Goal: Use online tool/utility: Utilize a website feature to perform a specific function

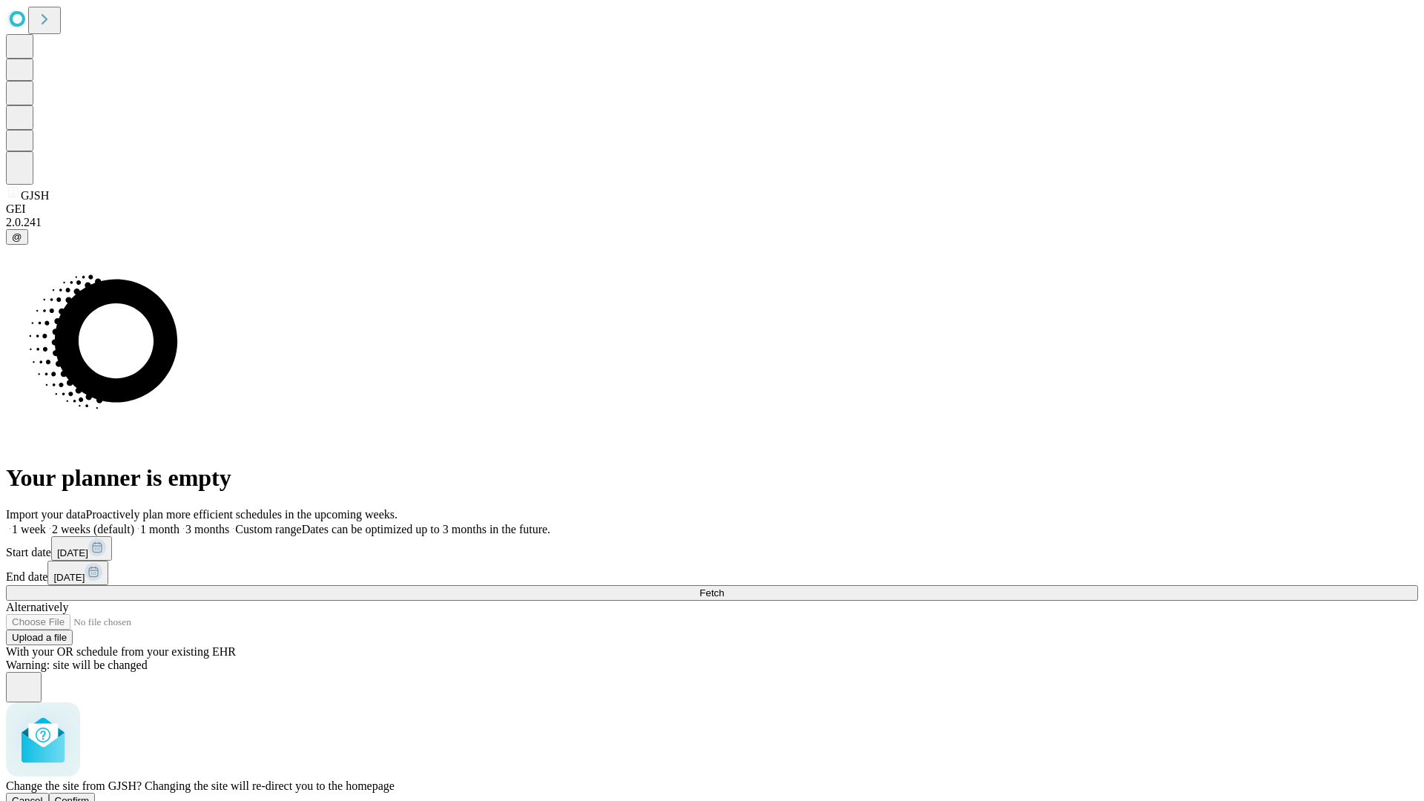
click at [90, 795] on span "Confirm" at bounding box center [72, 800] width 35 height 11
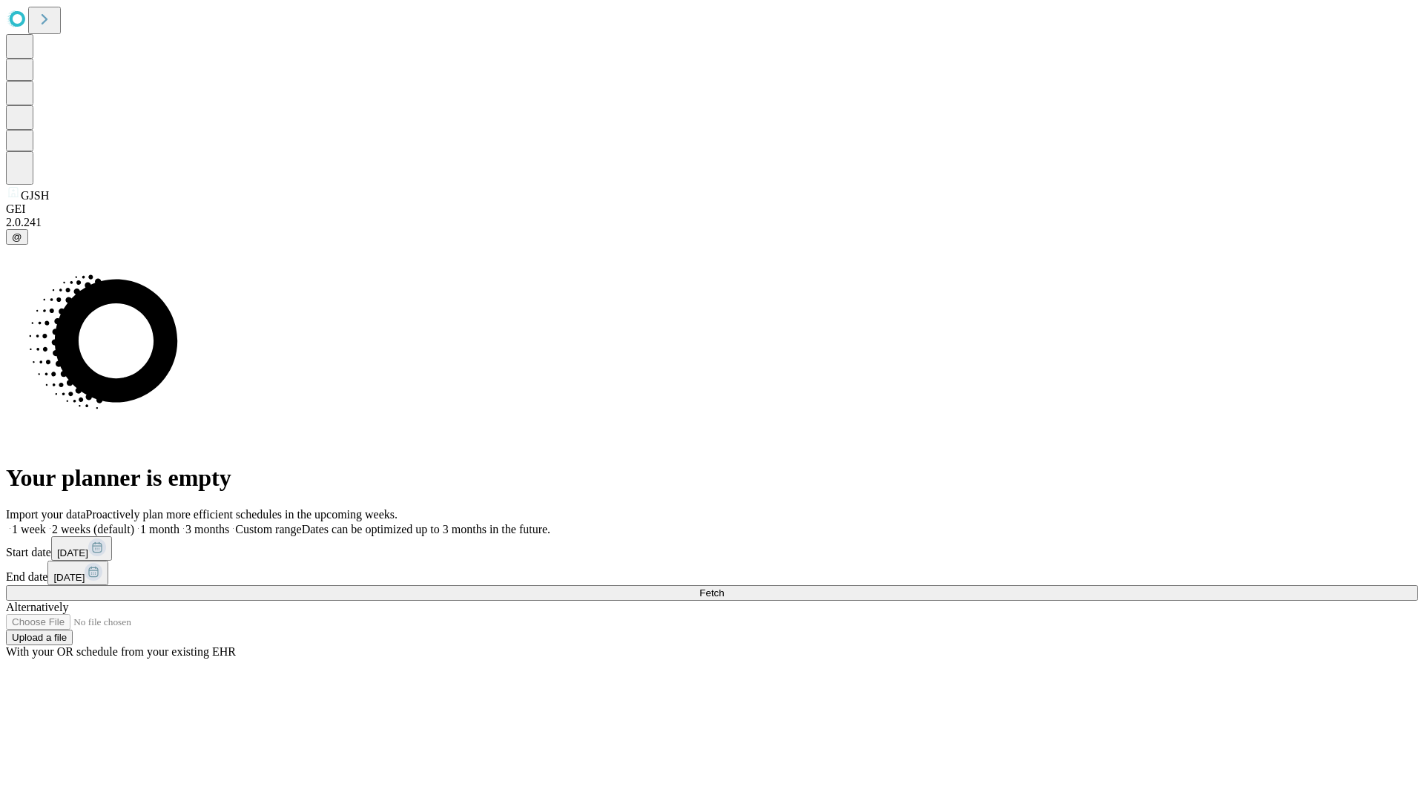
click at [46, 523] on label "1 week" at bounding box center [26, 529] width 40 height 13
click at [724, 588] on span "Fetch" at bounding box center [712, 593] width 24 height 11
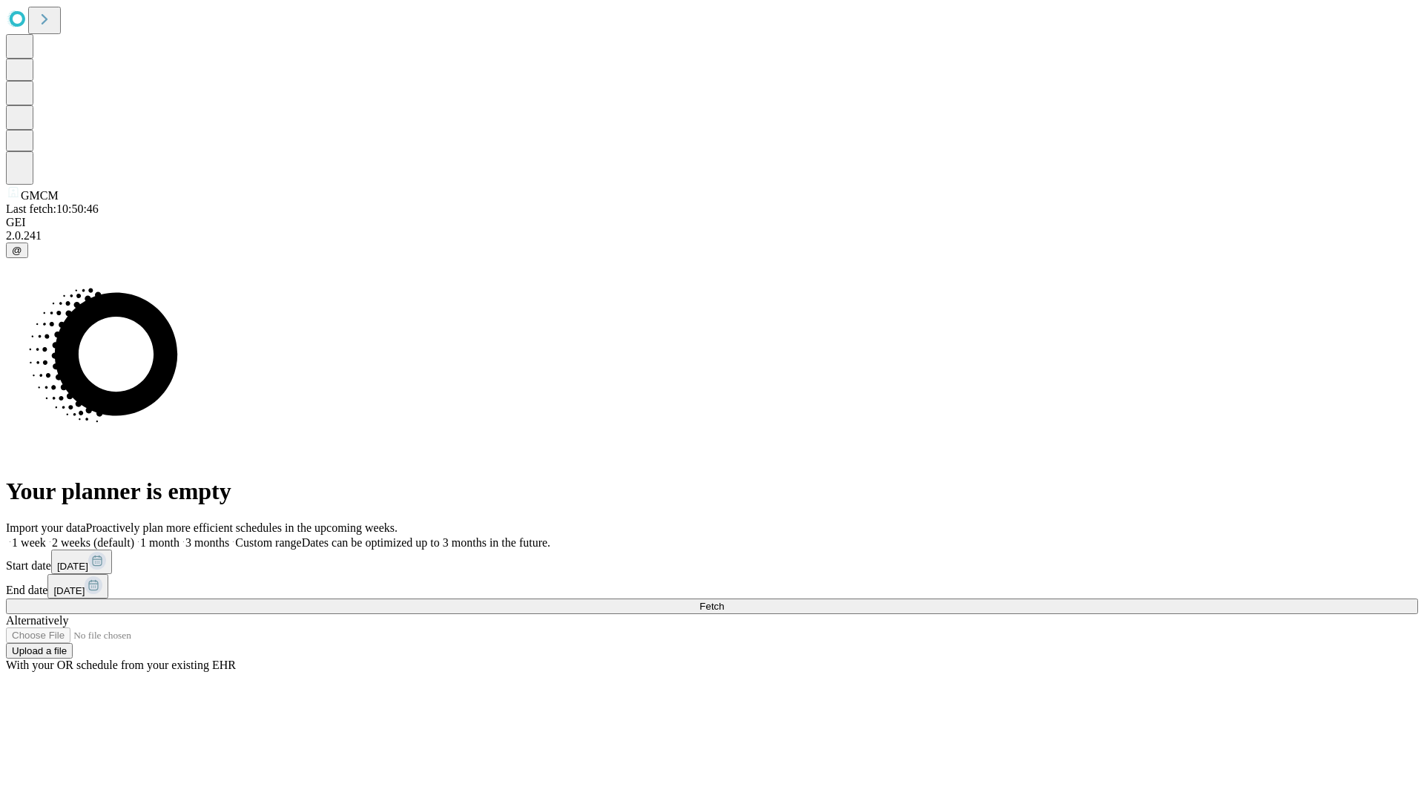
click at [46, 536] on label "1 week" at bounding box center [26, 542] width 40 height 13
click at [724, 601] on span "Fetch" at bounding box center [712, 606] width 24 height 11
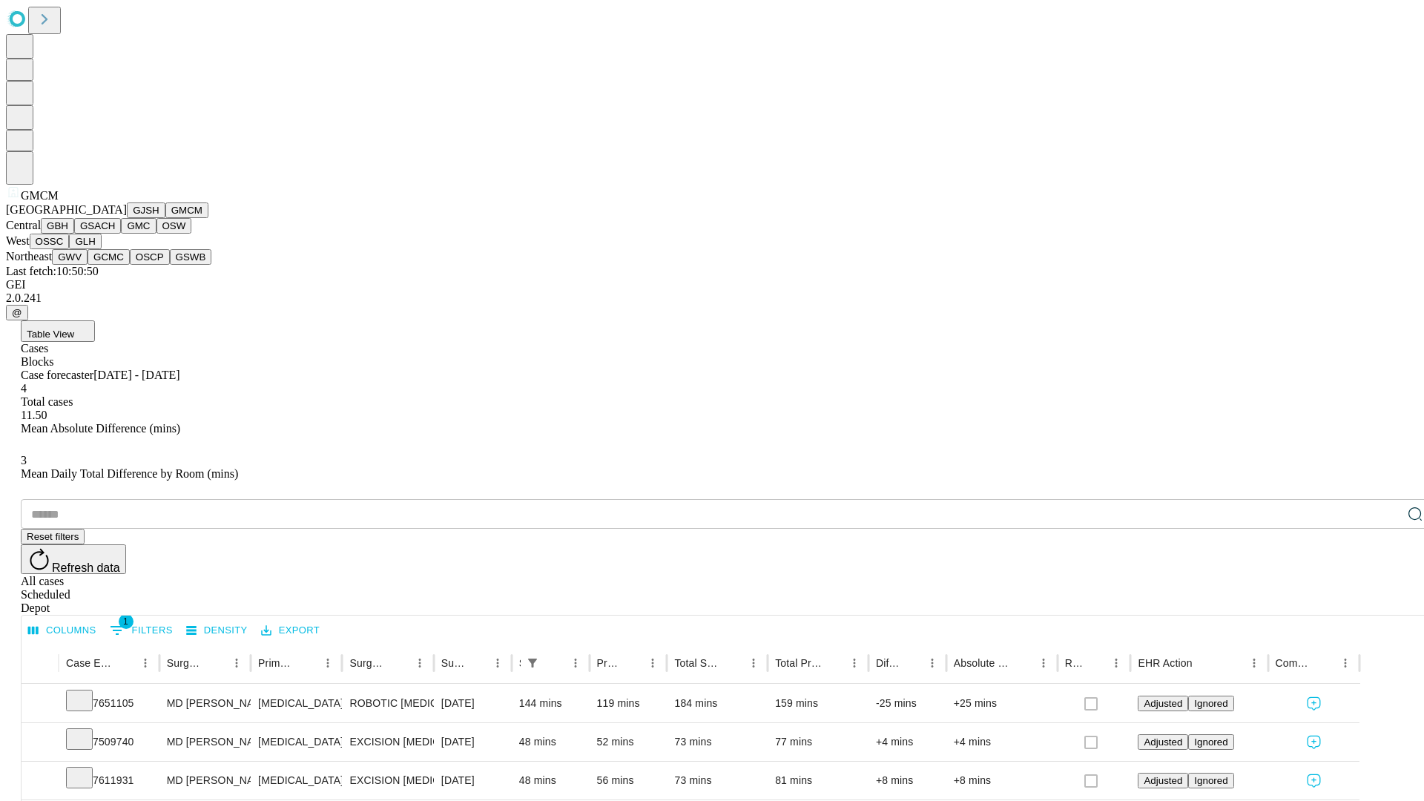
click at [74, 234] on button "GBH" at bounding box center [57, 226] width 33 height 16
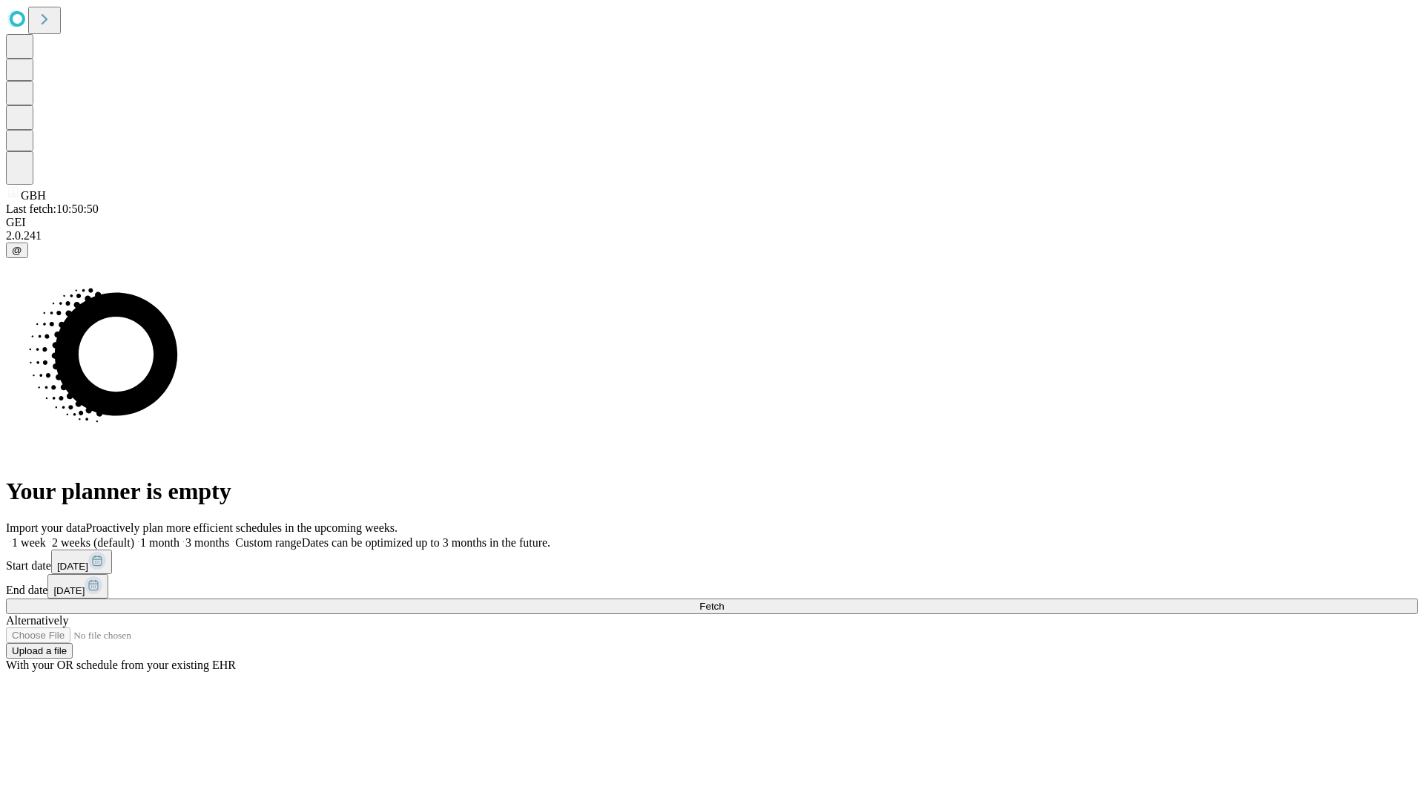
click at [46, 536] on label "1 week" at bounding box center [26, 542] width 40 height 13
click at [724, 601] on span "Fetch" at bounding box center [712, 606] width 24 height 11
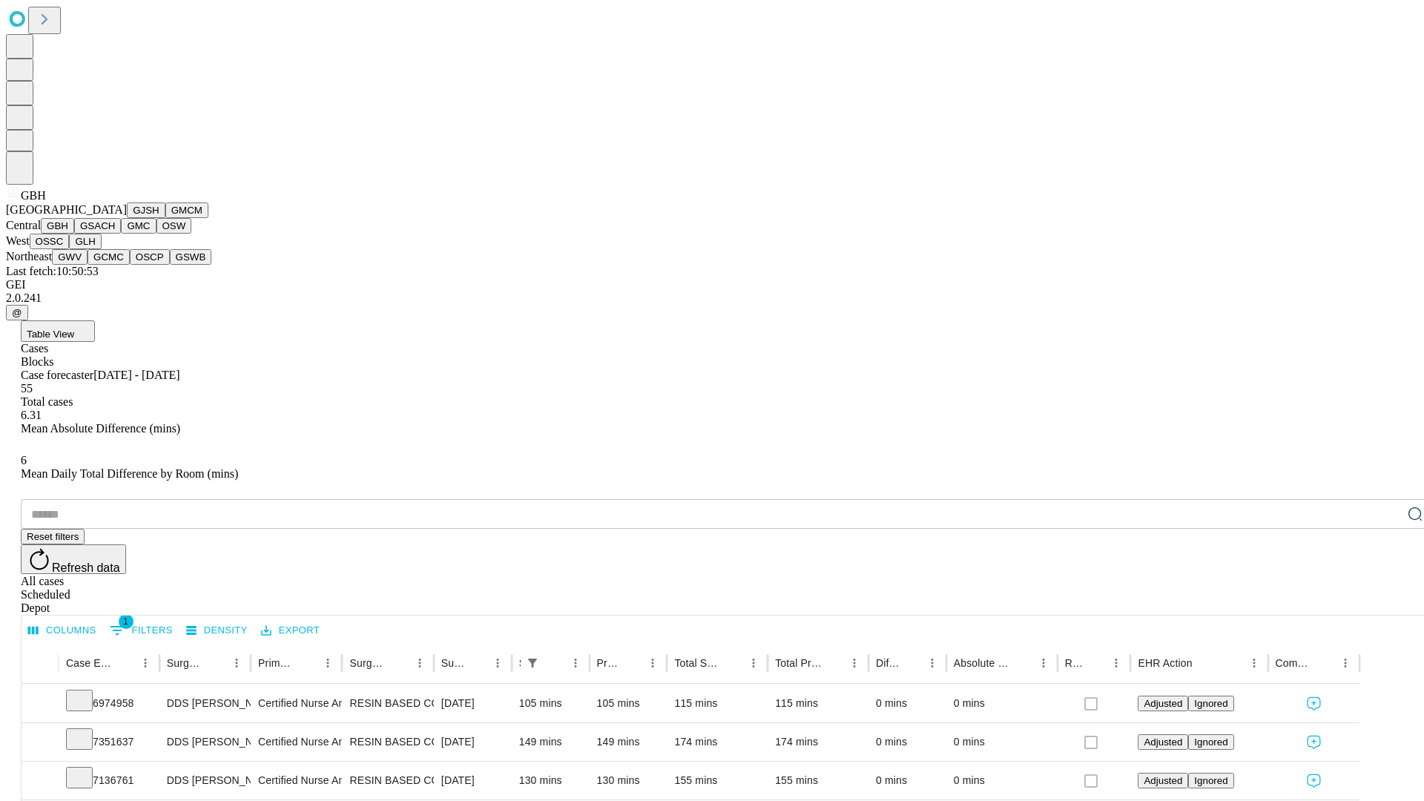
click at [115, 234] on button "GSACH" at bounding box center [97, 226] width 47 height 16
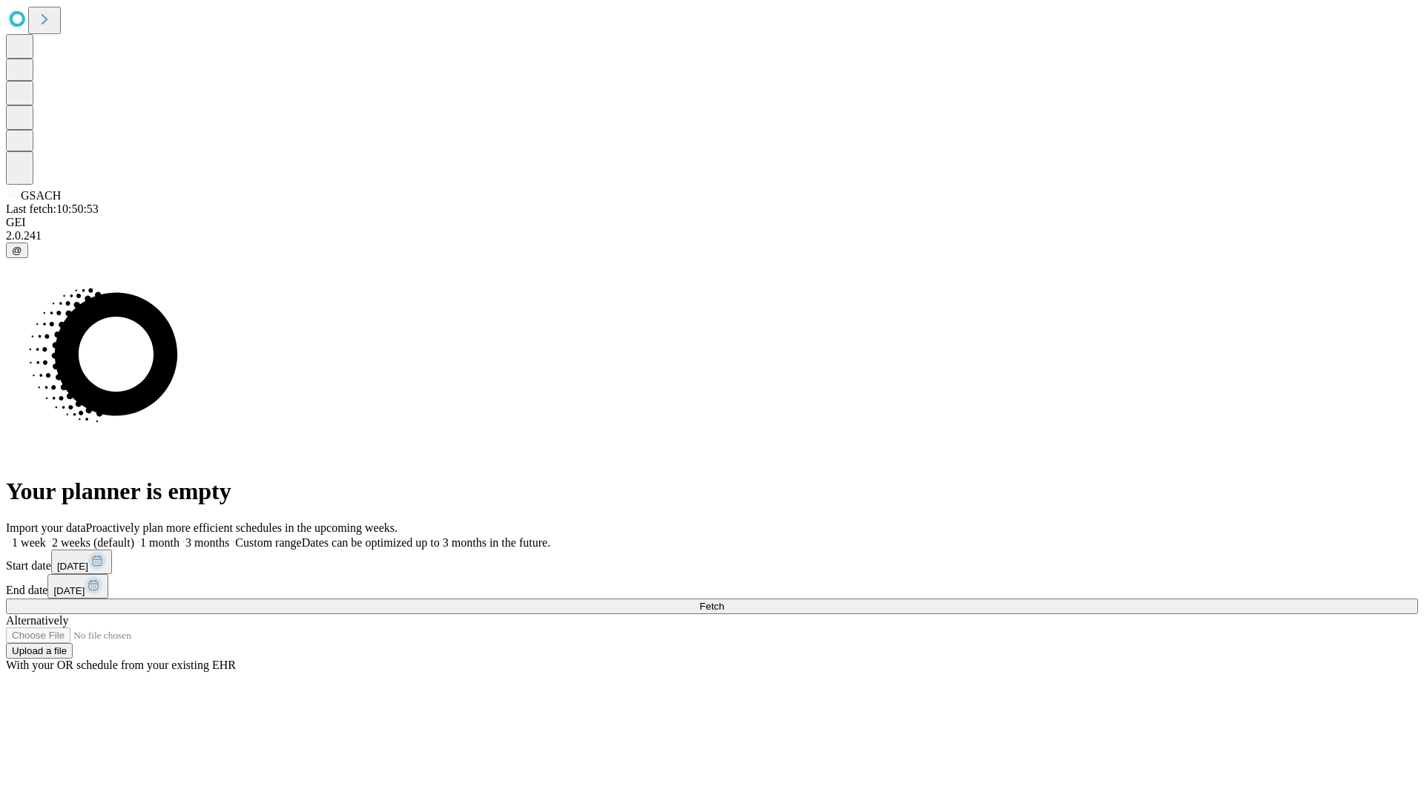
click at [46, 536] on label "1 week" at bounding box center [26, 542] width 40 height 13
click at [724, 601] on span "Fetch" at bounding box center [712, 606] width 24 height 11
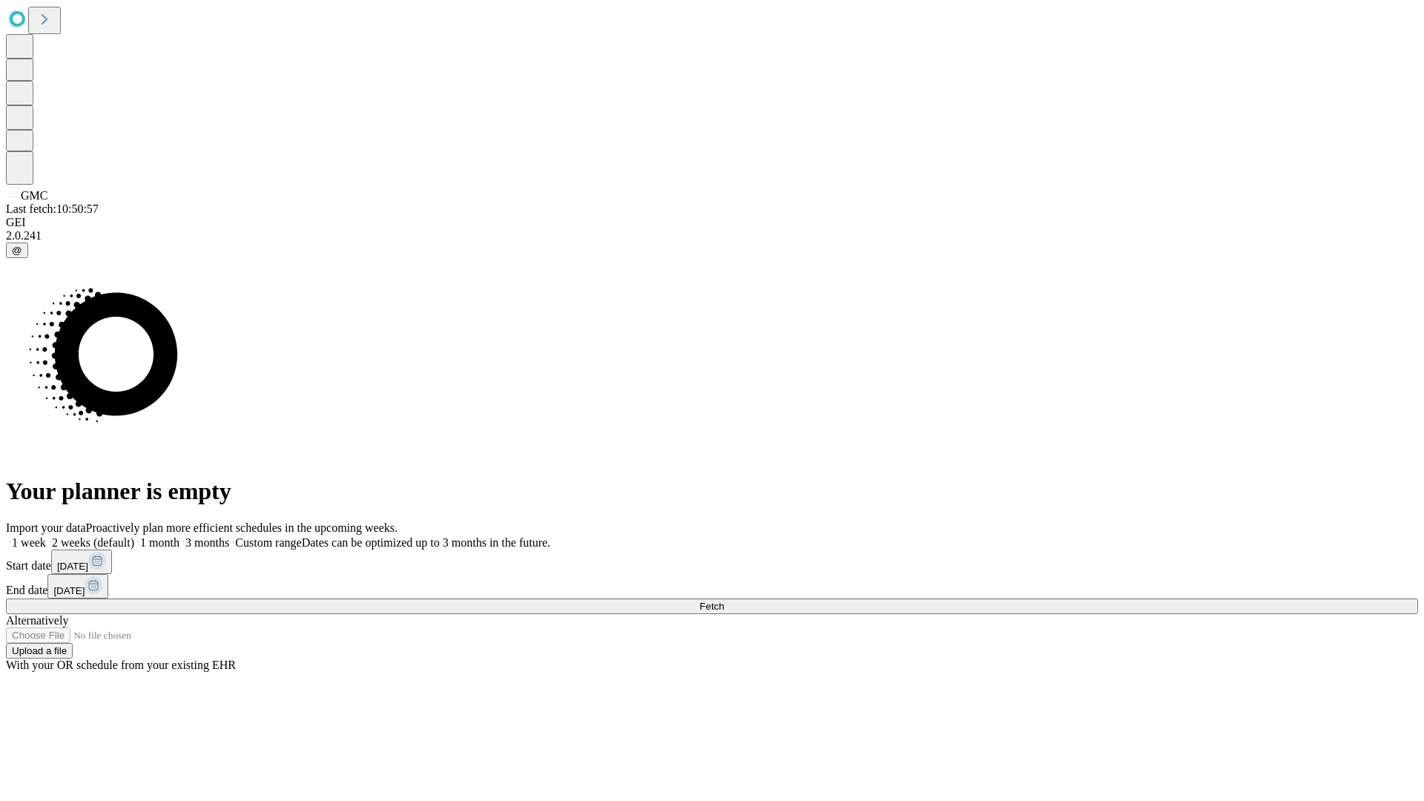
click at [46, 536] on label "1 week" at bounding box center [26, 542] width 40 height 13
click at [724, 601] on span "Fetch" at bounding box center [712, 606] width 24 height 11
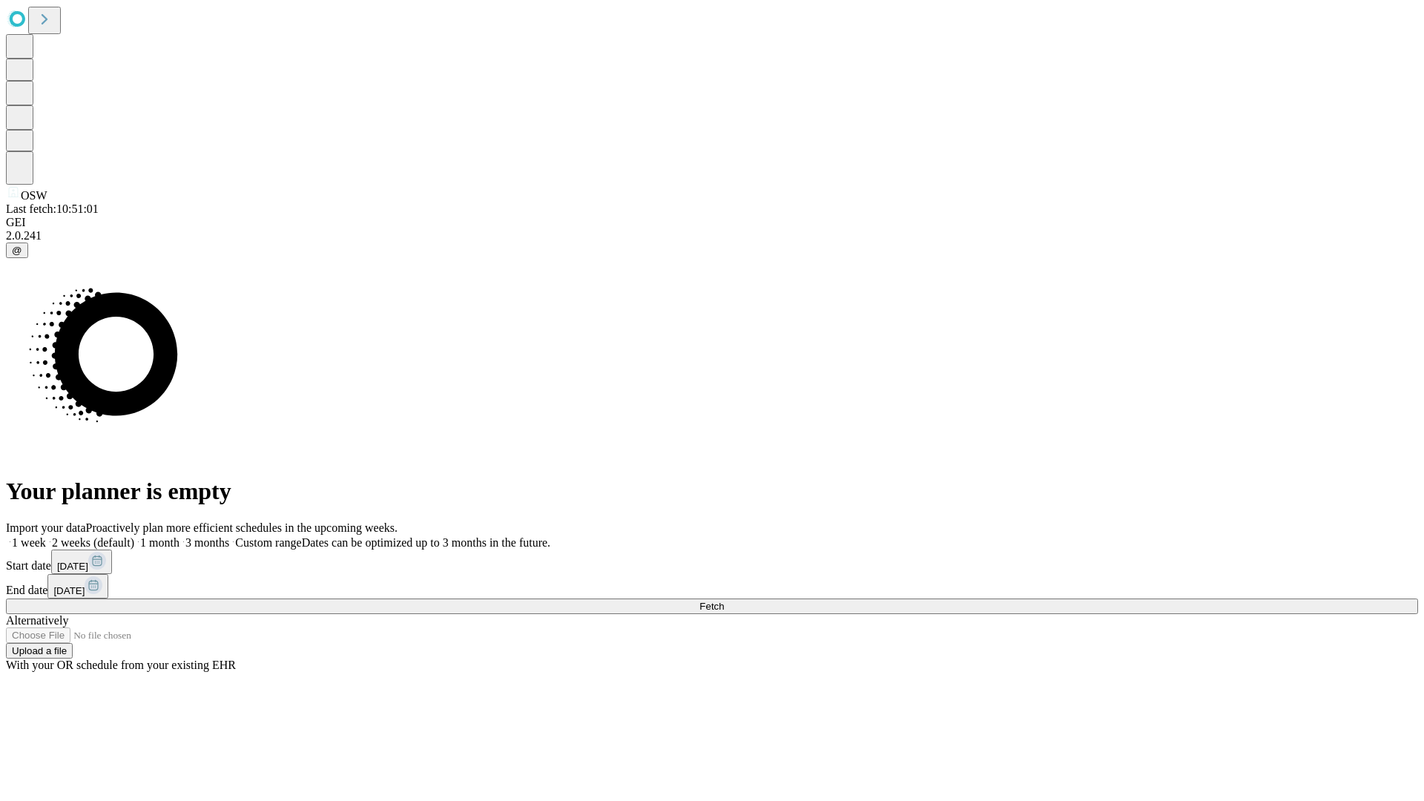
click at [46, 536] on label "1 week" at bounding box center [26, 542] width 40 height 13
click at [724, 601] on span "Fetch" at bounding box center [712, 606] width 24 height 11
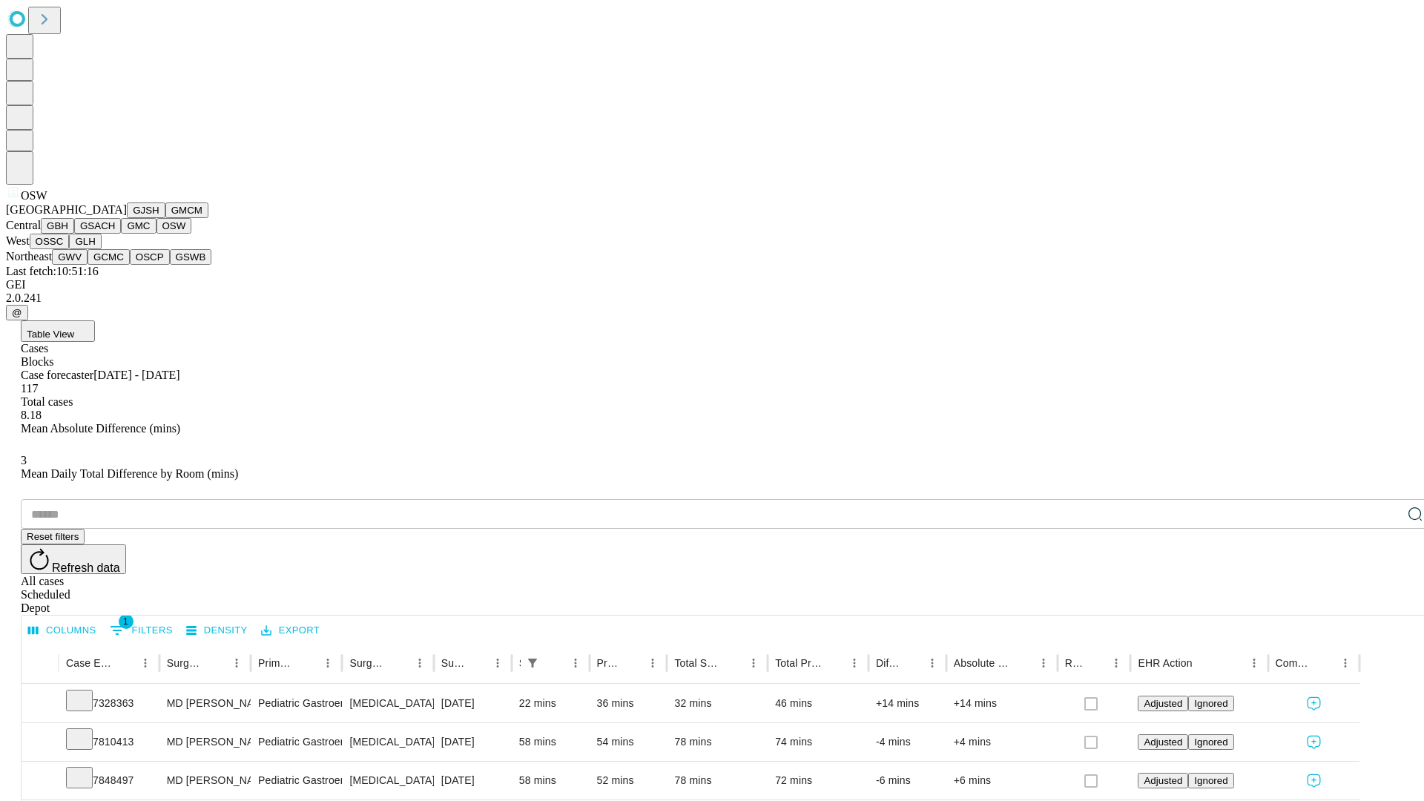
click at [70, 249] on button "OSSC" at bounding box center [50, 242] width 40 height 16
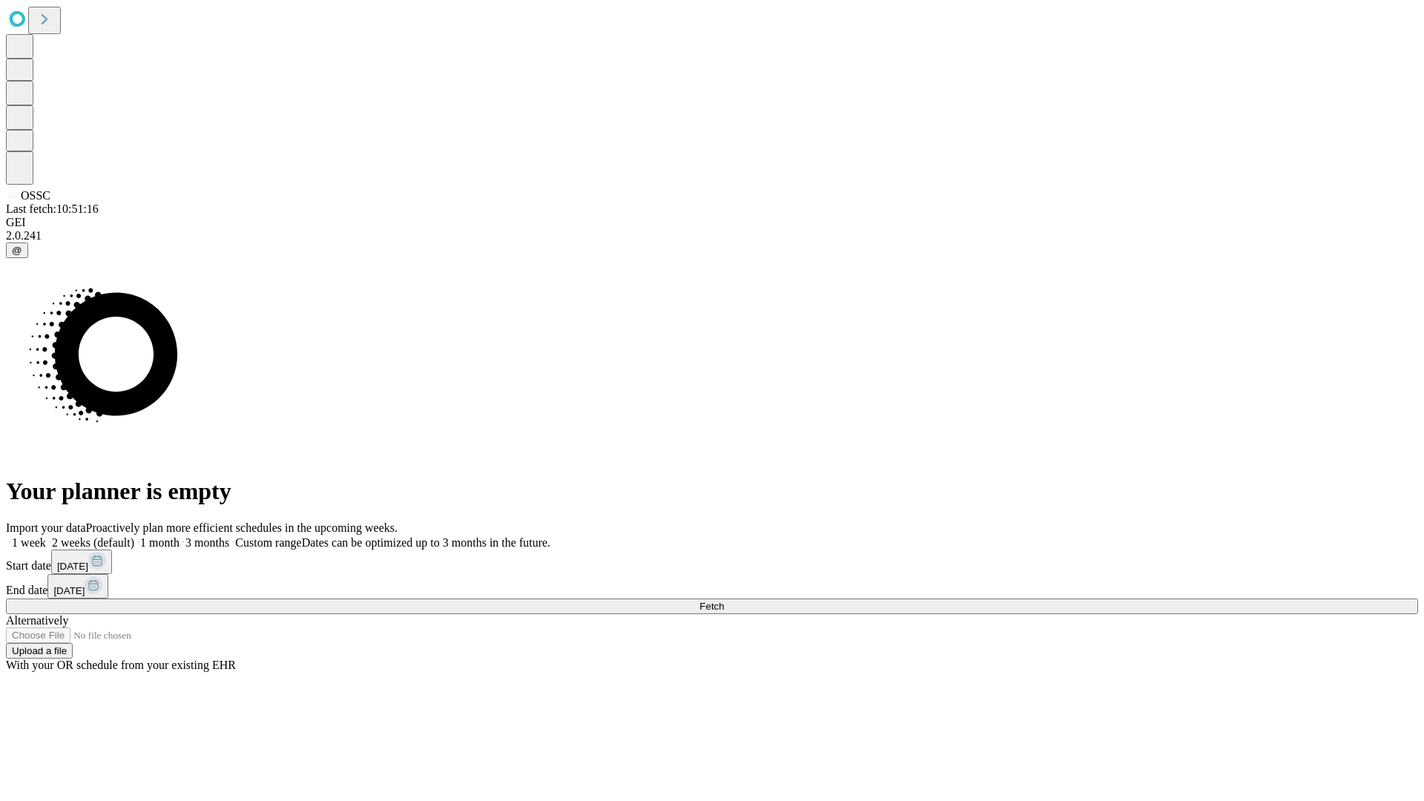
click at [46, 536] on label "1 week" at bounding box center [26, 542] width 40 height 13
click at [724, 601] on span "Fetch" at bounding box center [712, 606] width 24 height 11
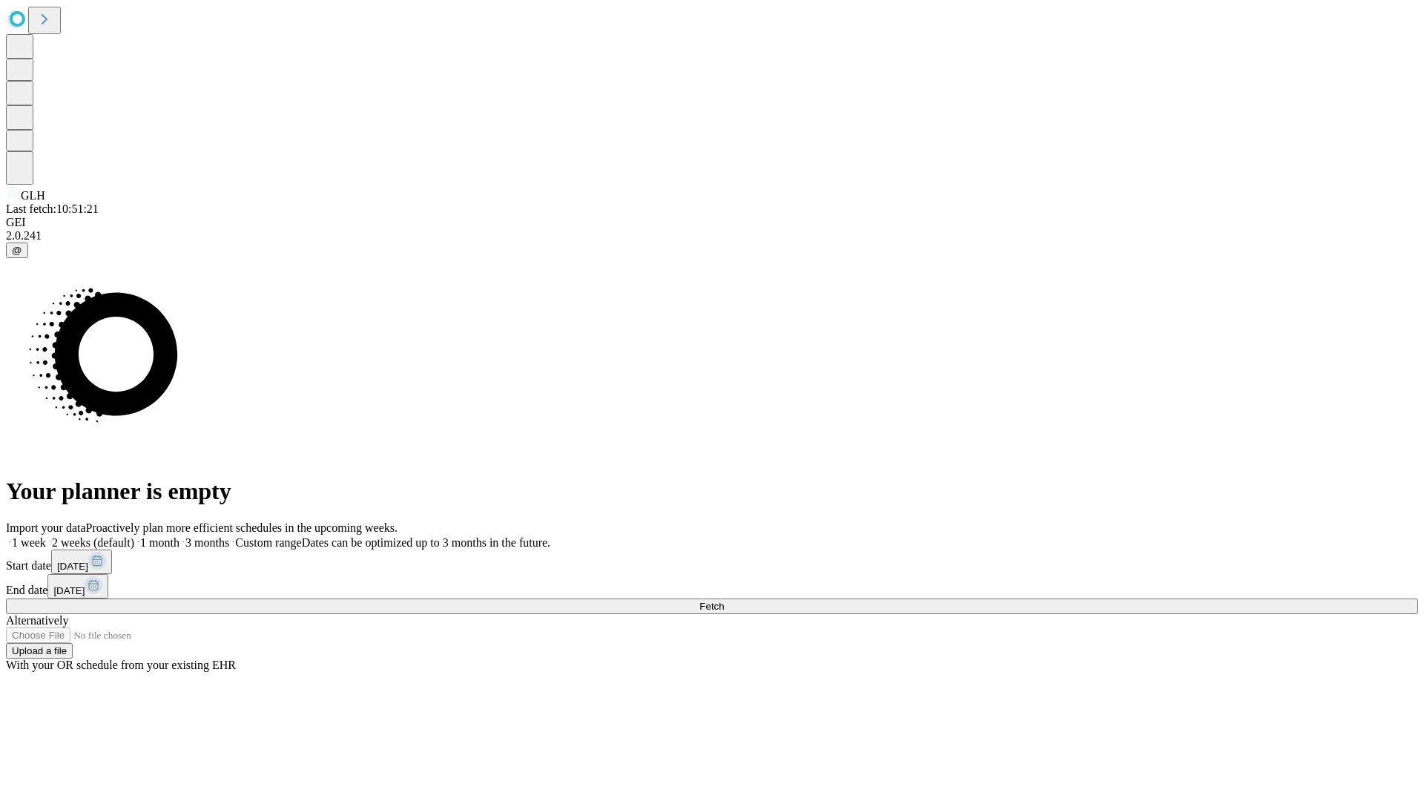
click at [46, 536] on label "1 week" at bounding box center [26, 542] width 40 height 13
click at [724, 601] on span "Fetch" at bounding box center [712, 606] width 24 height 11
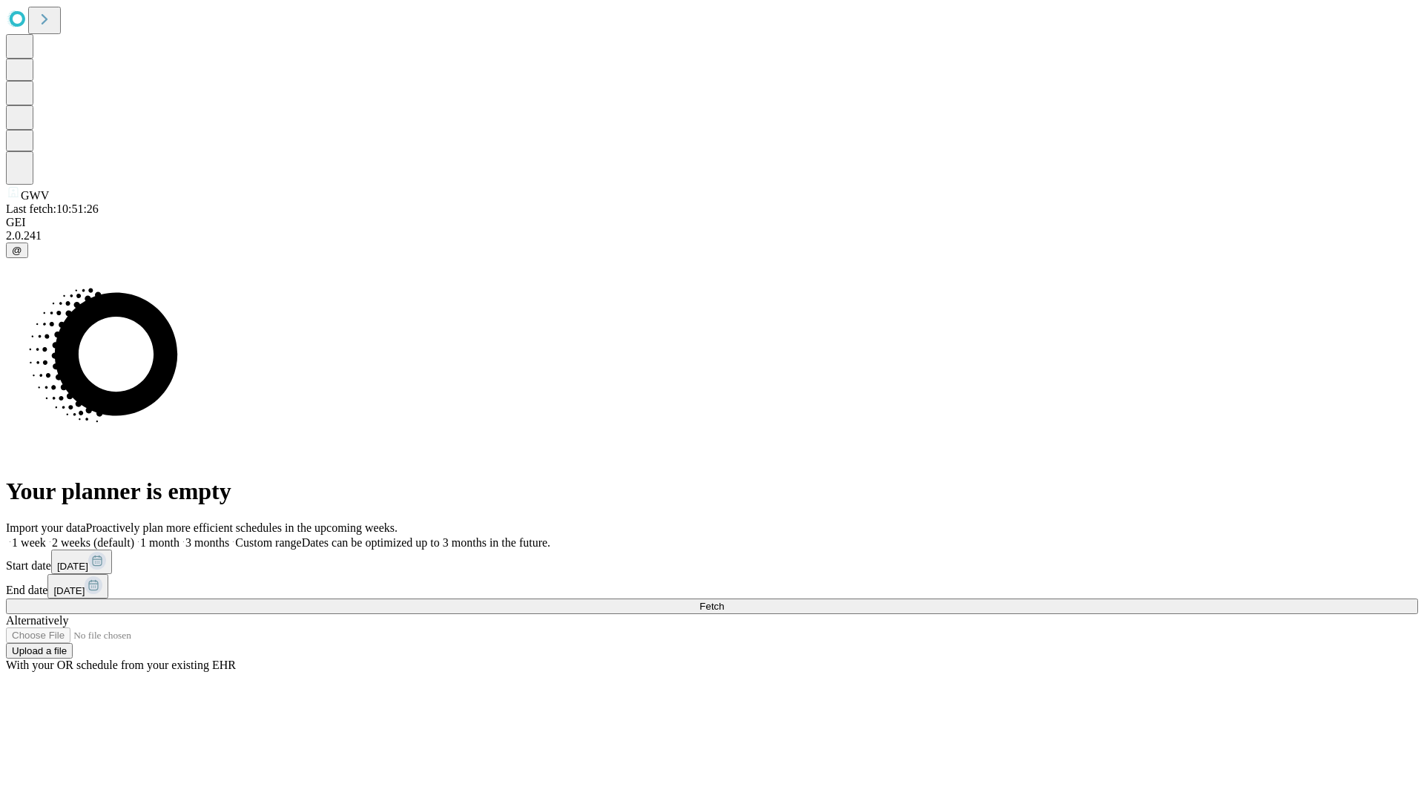
click at [724, 601] on span "Fetch" at bounding box center [712, 606] width 24 height 11
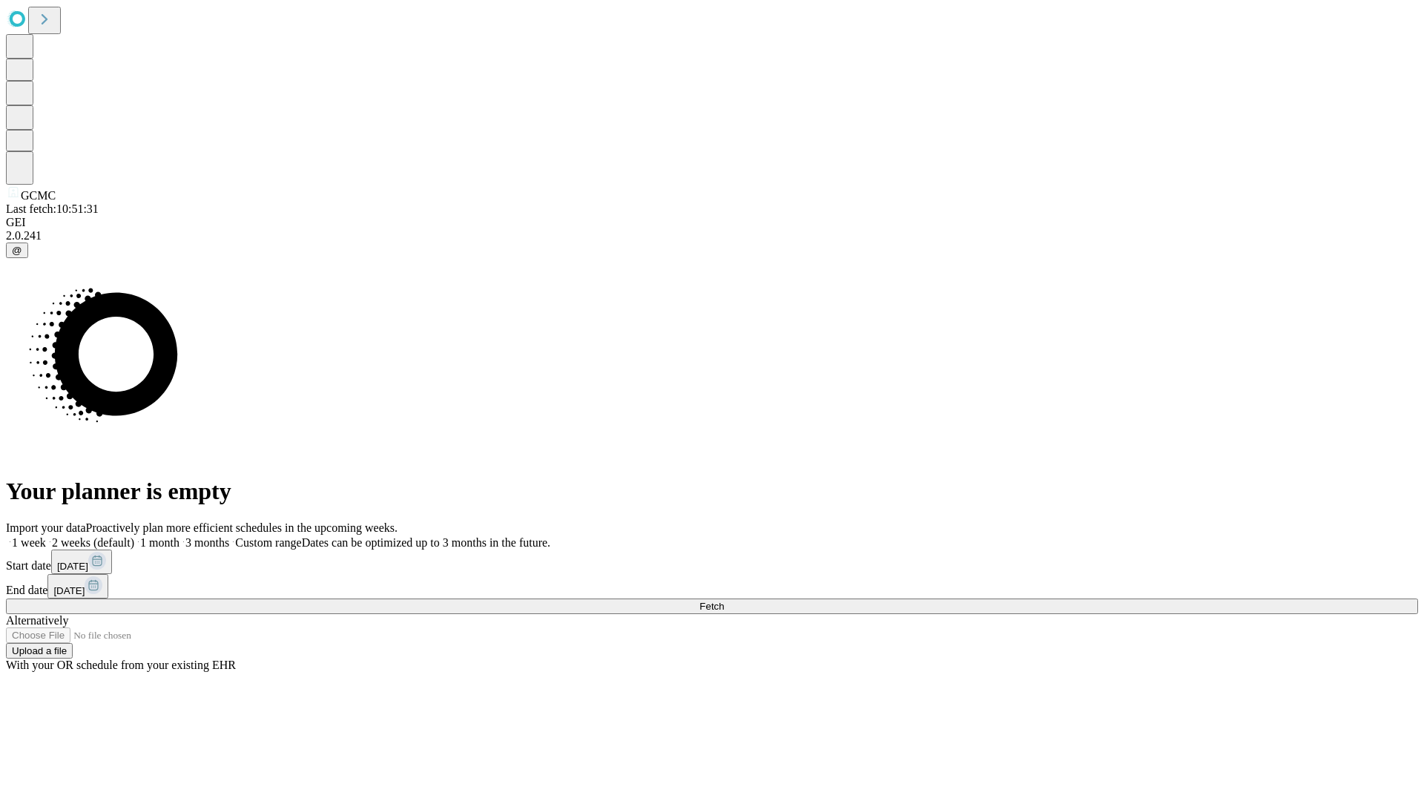
click at [46, 536] on label "1 week" at bounding box center [26, 542] width 40 height 13
click at [724, 601] on span "Fetch" at bounding box center [712, 606] width 24 height 11
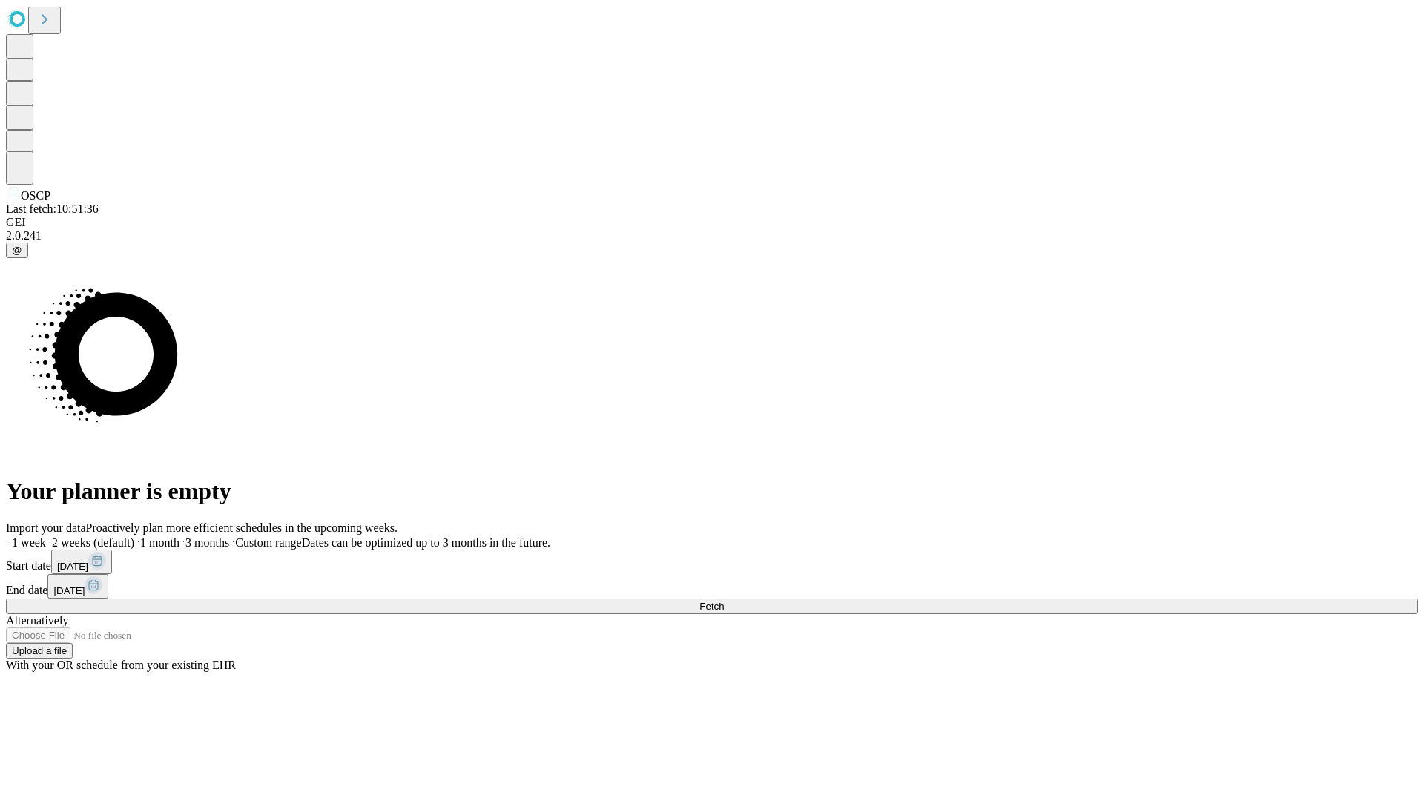
click at [46, 536] on label "1 week" at bounding box center [26, 542] width 40 height 13
click at [724, 601] on span "Fetch" at bounding box center [712, 606] width 24 height 11
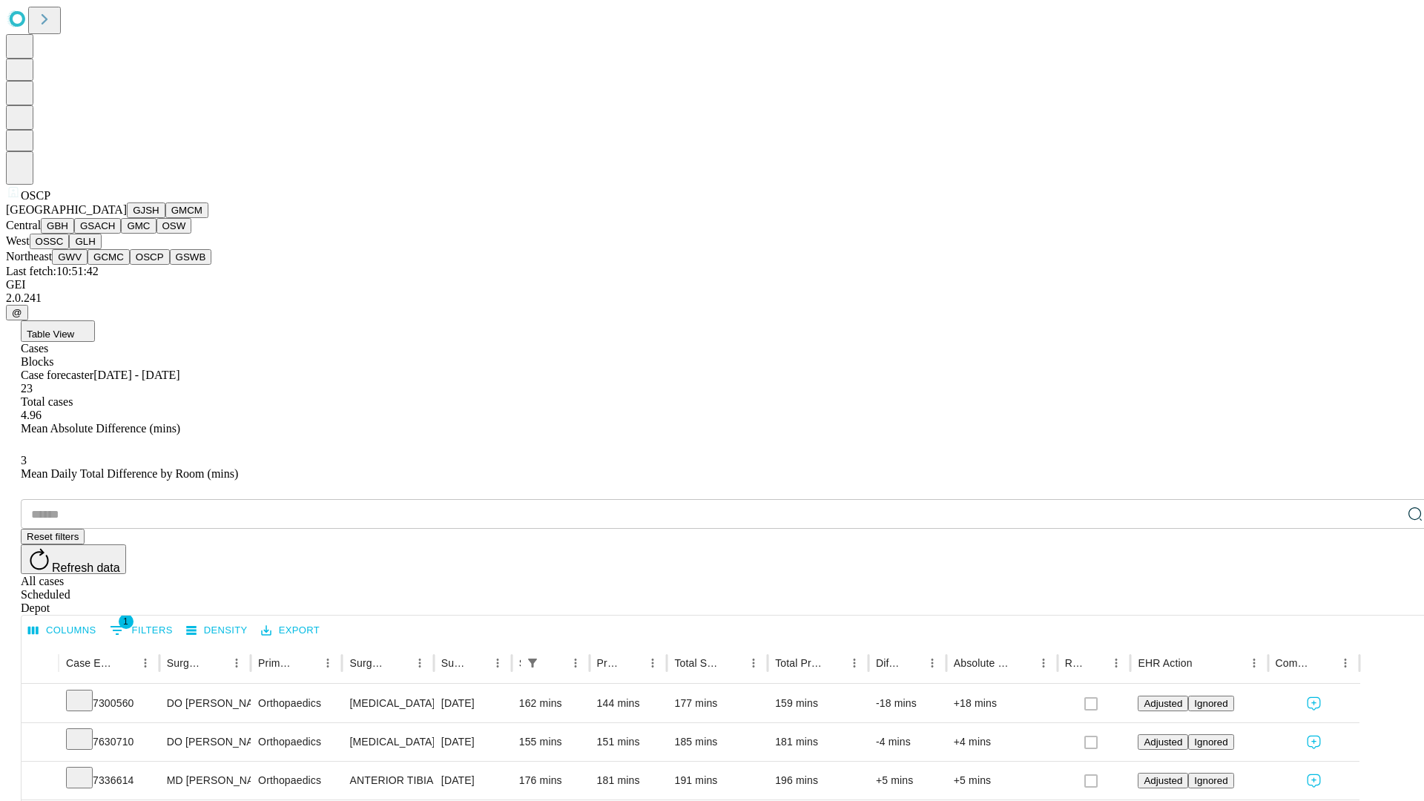
click at [170, 265] on button "GSWB" at bounding box center [191, 257] width 42 height 16
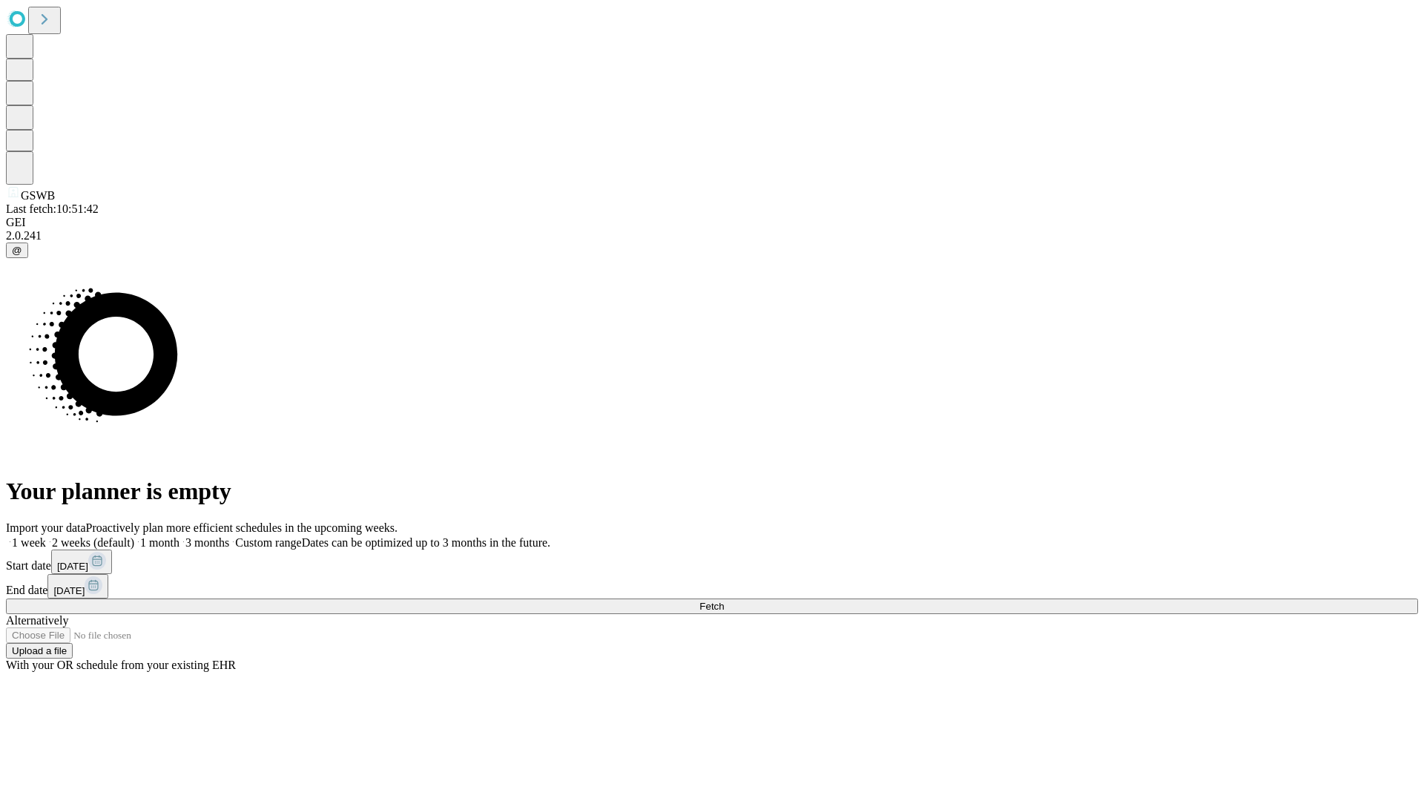
click at [46, 536] on label "1 week" at bounding box center [26, 542] width 40 height 13
click at [724, 601] on span "Fetch" at bounding box center [712, 606] width 24 height 11
